Goal: Register for event/course

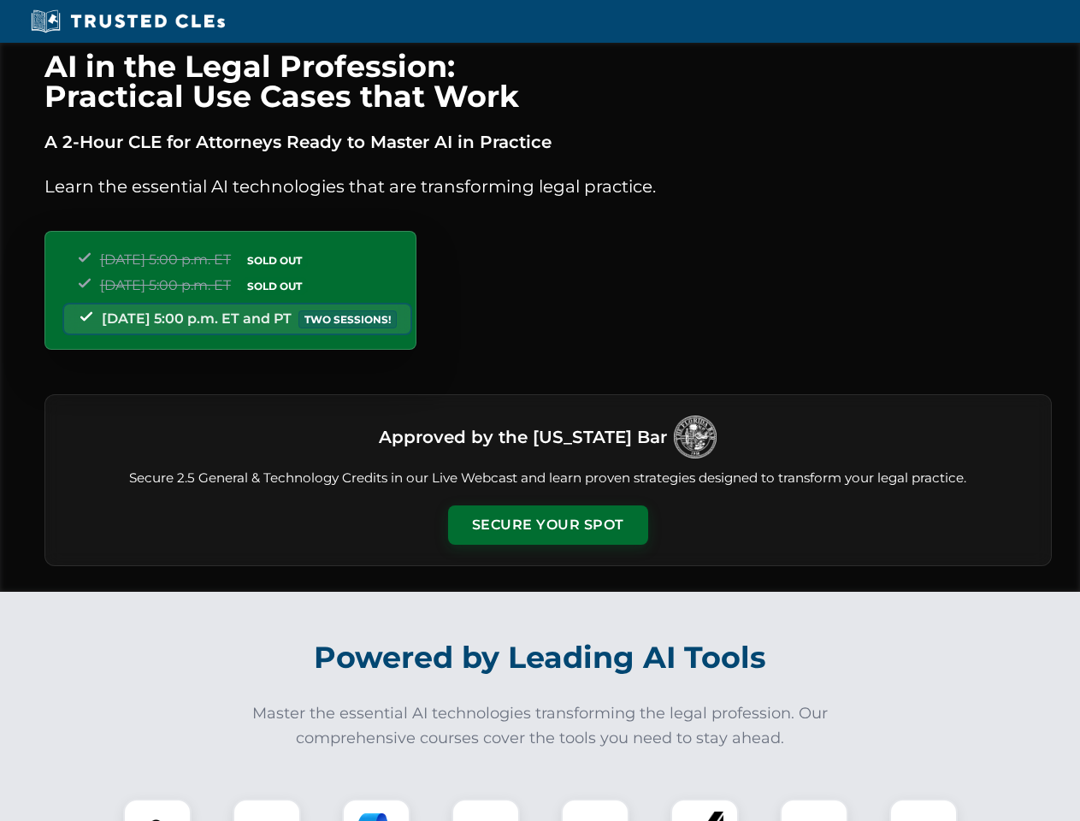
click at [547, 525] on button "Secure Your Spot" at bounding box center [548, 524] width 200 height 39
click at [157, 809] on img at bounding box center [157, 833] width 50 height 50
